Goal: Task Accomplishment & Management: Use online tool/utility

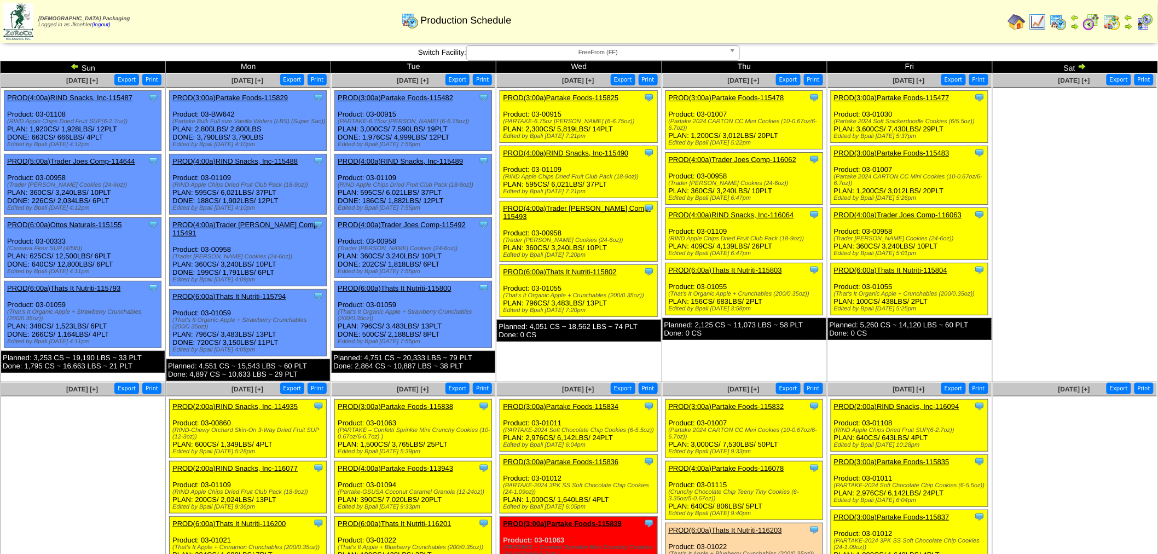
click at [406, 97] on link "PROD(3:00a)Partake Foods-115482" at bounding box center [395, 98] width 115 height 8
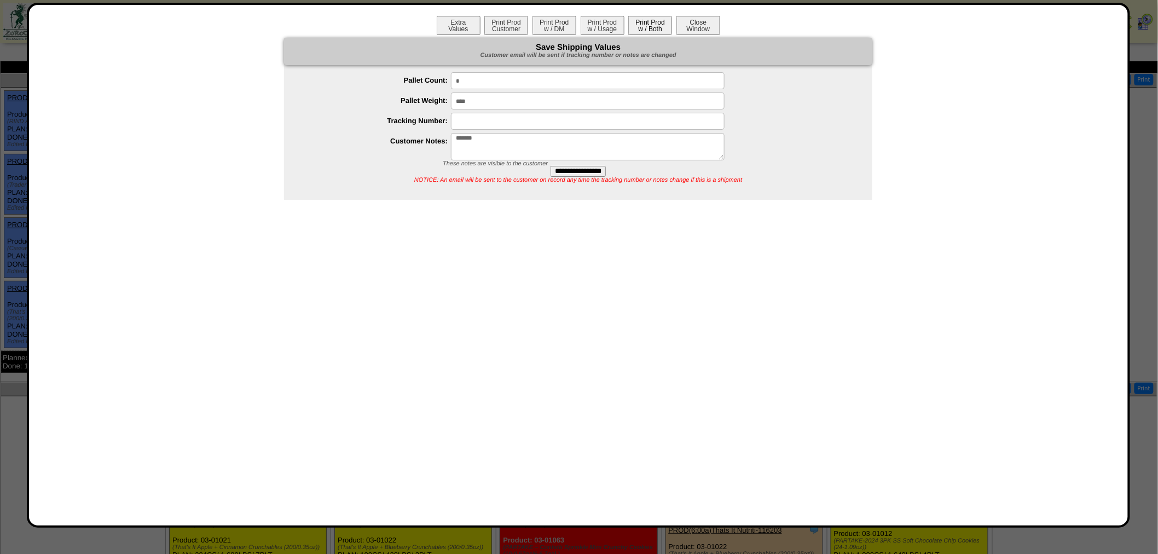
click at [642, 16] on button "Print Prod w / Both" at bounding box center [650, 25] width 44 height 19
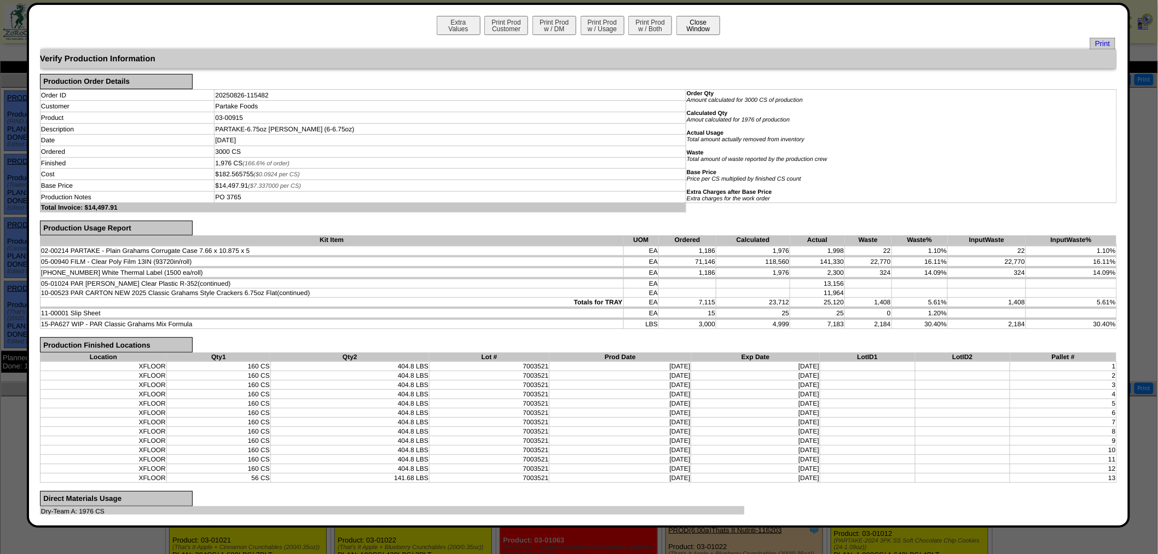
click at [692, 31] on button "Close Window" at bounding box center [699, 25] width 44 height 19
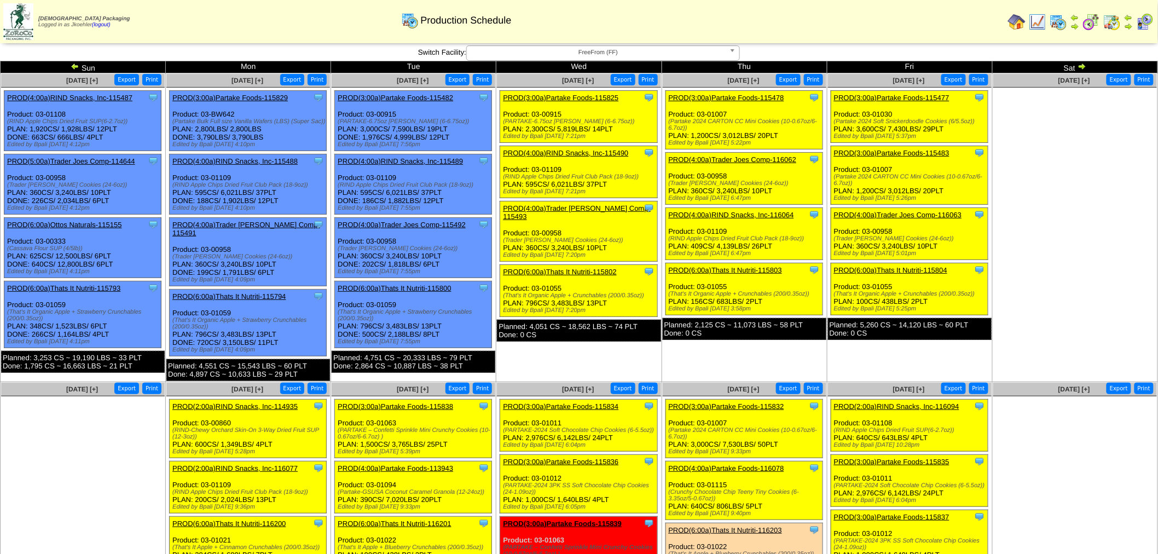
click at [1091, 18] on img at bounding box center [1092, 22] width 18 height 18
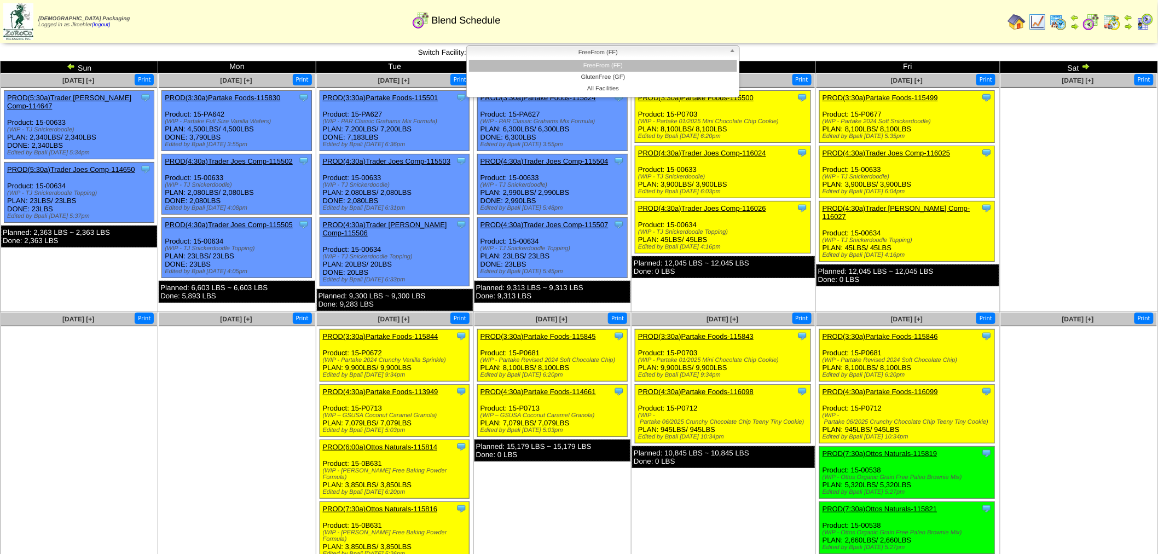
click at [735, 51] on b at bounding box center [735, 53] width 10 height 14
click at [628, 79] on li "GlutenFree (GF)" at bounding box center [603, 77] width 268 height 11
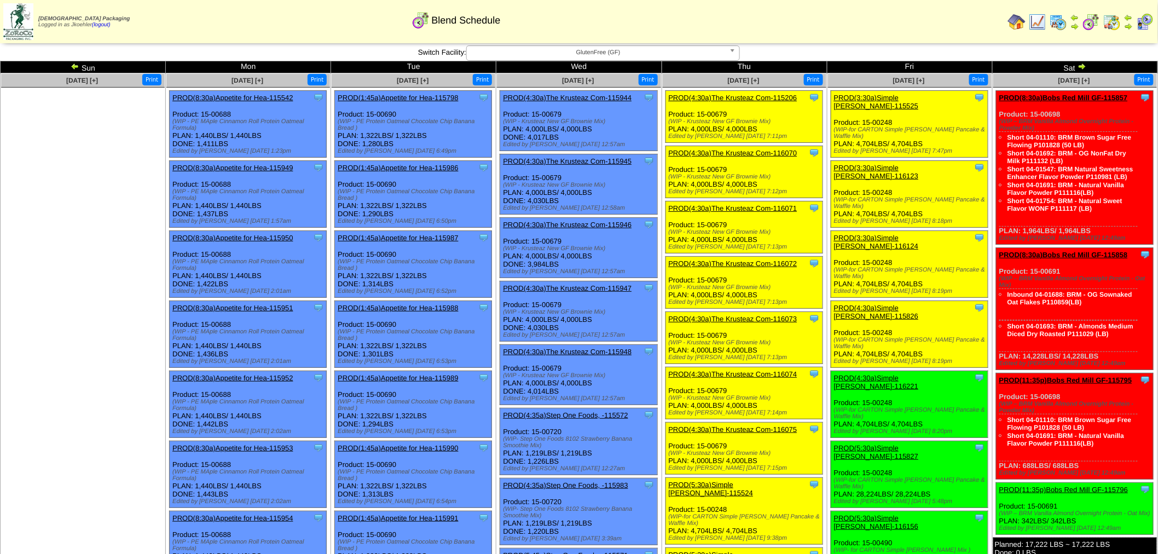
click at [1060, 18] on img at bounding box center [1059, 22] width 18 height 18
